Goal: Check status

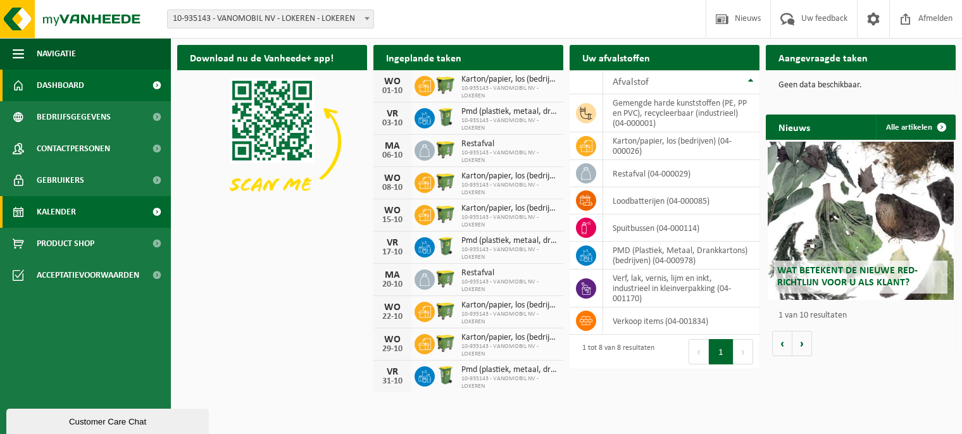
click at [70, 207] on span "Kalender" at bounding box center [56, 212] width 39 height 32
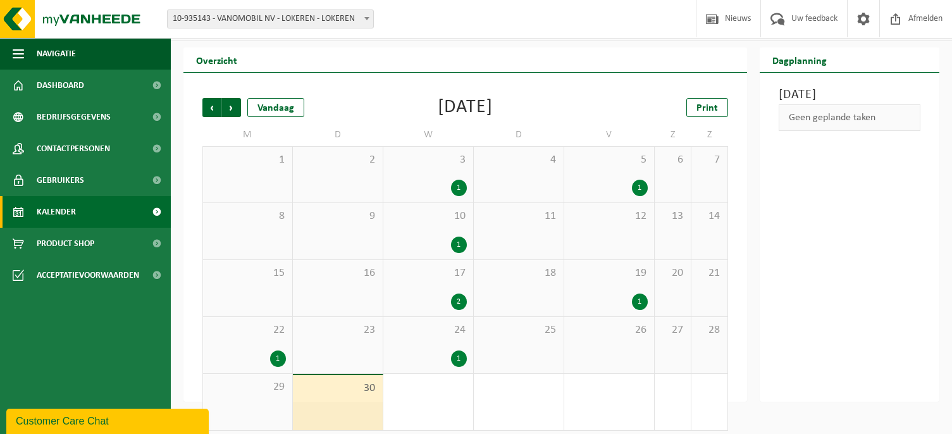
scroll to position [35, 0]
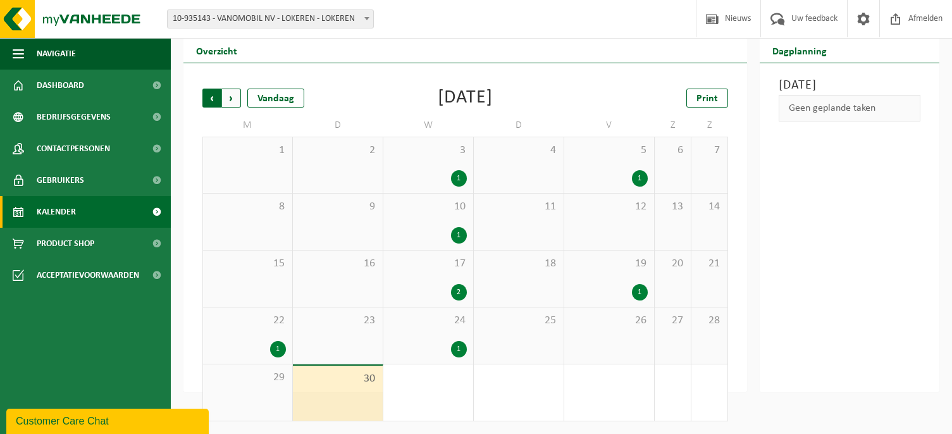
click at [231, 99] on span "Volgende" at bounding box center [231, 98] width 19 height 19
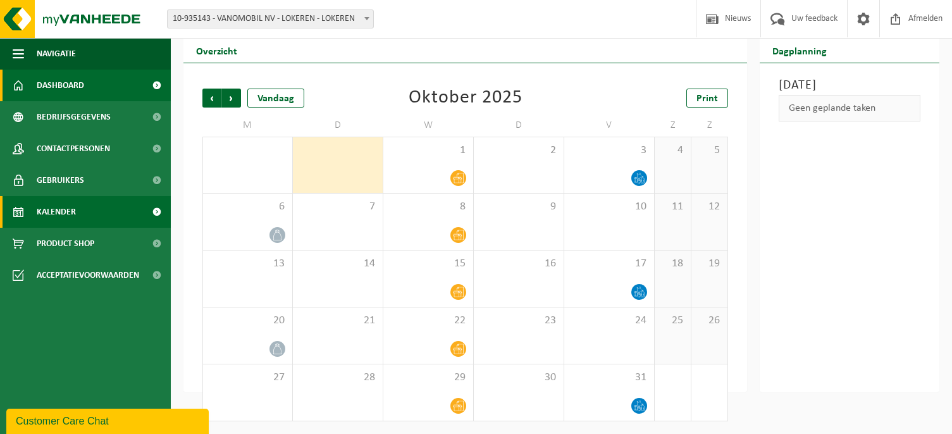
click at [50, 82] on span "Dashboard" at bounding box center [60, 86] width 47 height 32
